Goal: Information Seeking & Learning: Compare options

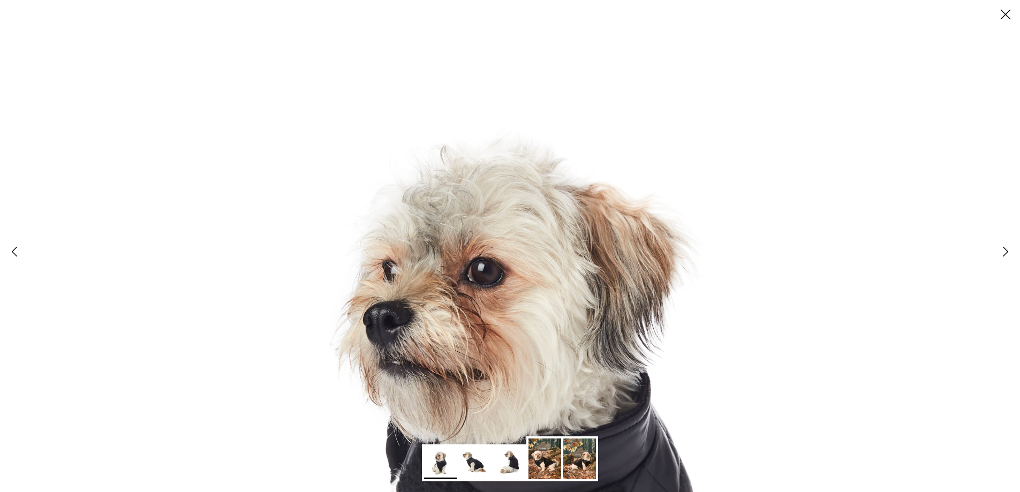
select select "XL"
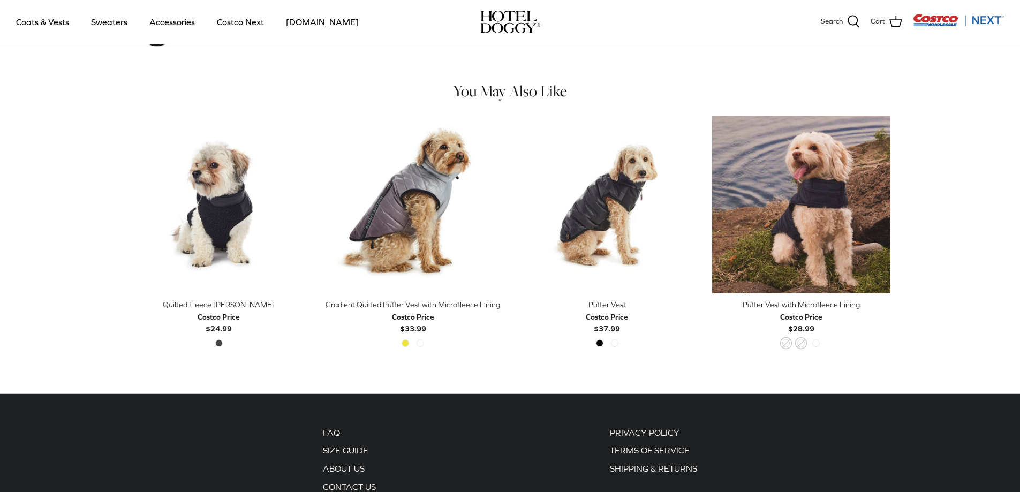
scroll to position [803, 0]
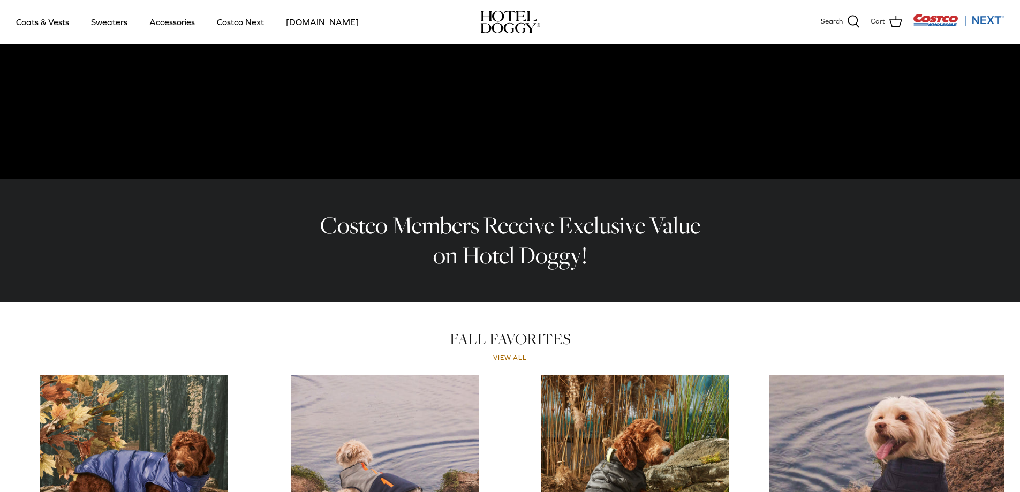
scroll to position [107, 0]
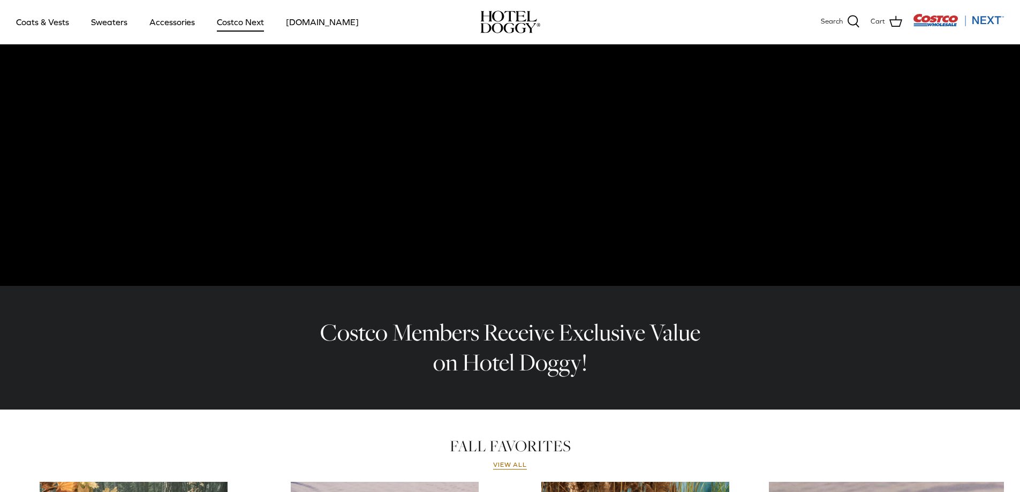
click at [225, 22] on link "Costco Next" at bounding box center [240, 22] width 66 height 36
